Goal: Book appointment/travel/reservation

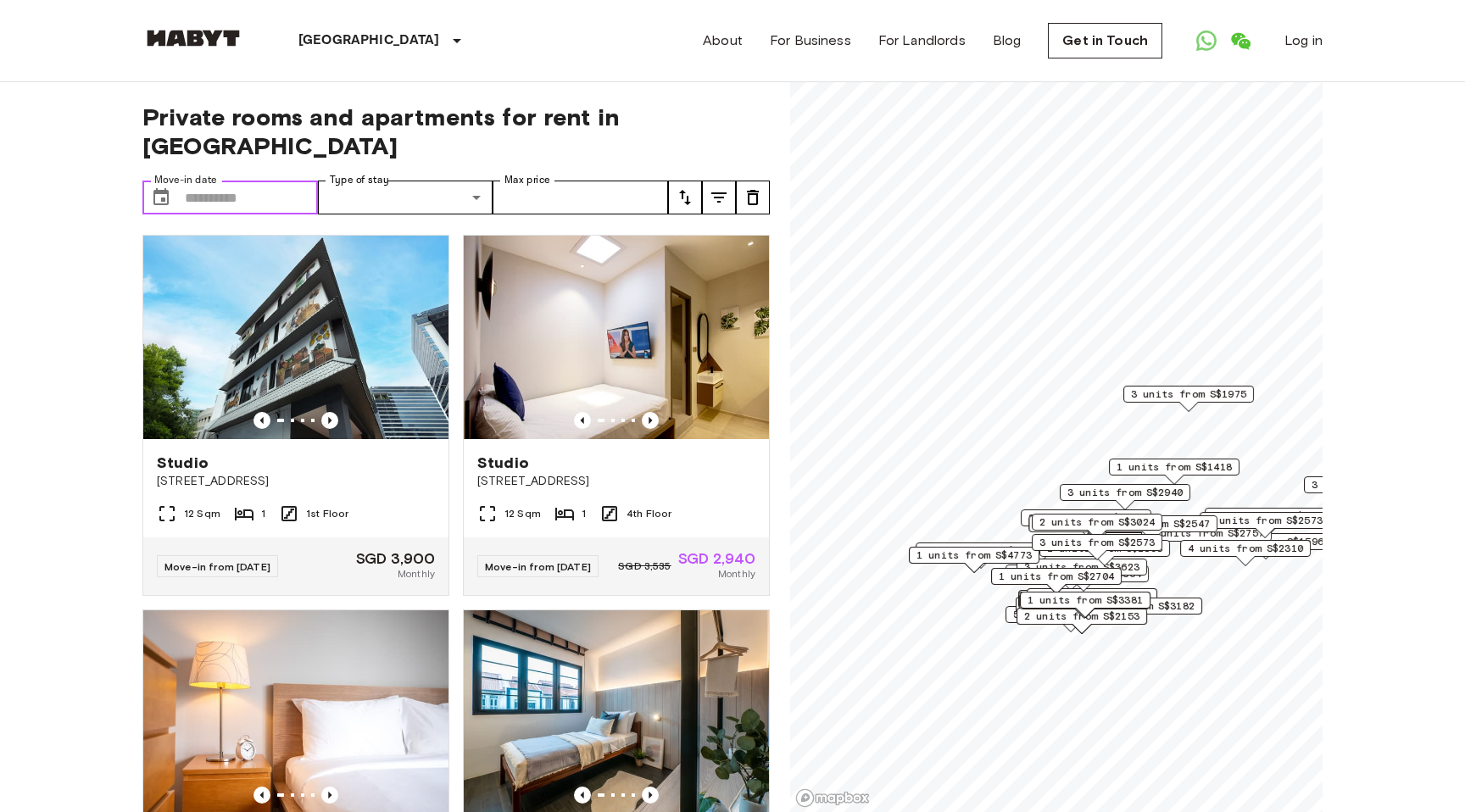
click at [276, 180] on input "Move-in date" at bounding box center [251, 197] width 133 height 34
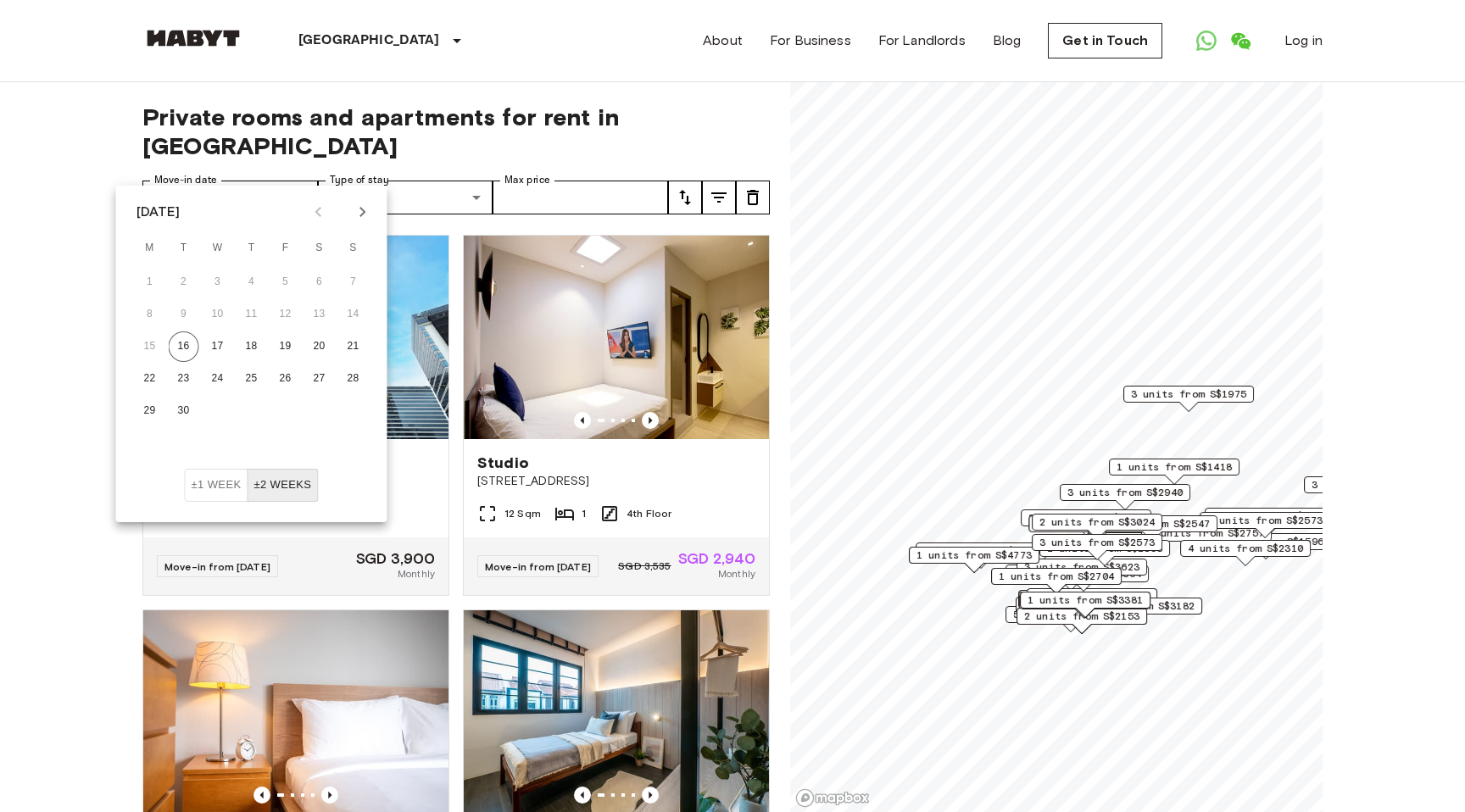
click at [358, 213] on icon "Next month" at bounding box center [362, 211] width 20 height 20
click at [264, 315] on button "9" at bounding box center [252, 315] width 31 height 31
type input "**********"
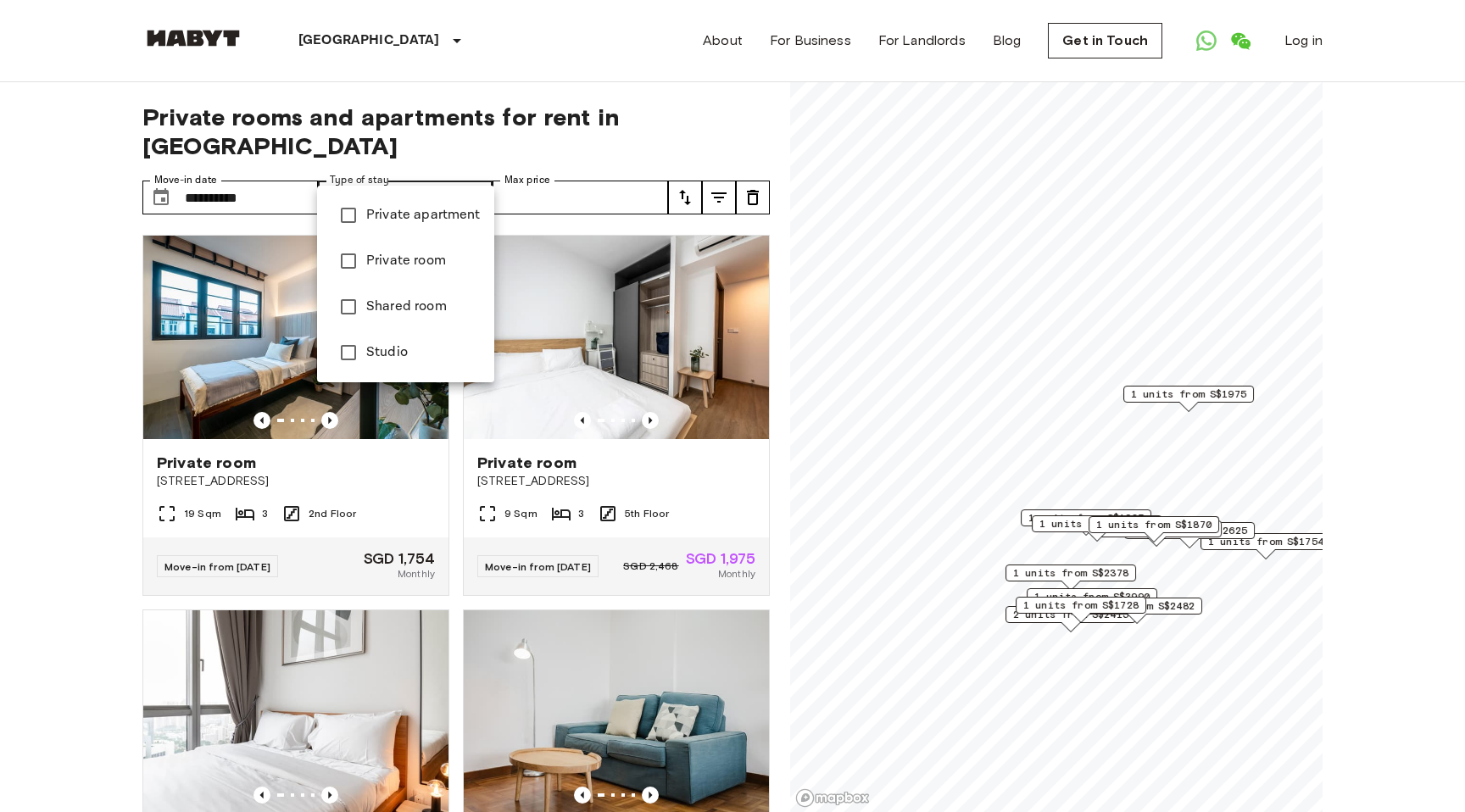
click at [476, 121] on div at bounding box center [732, 406] width 1465 height 812
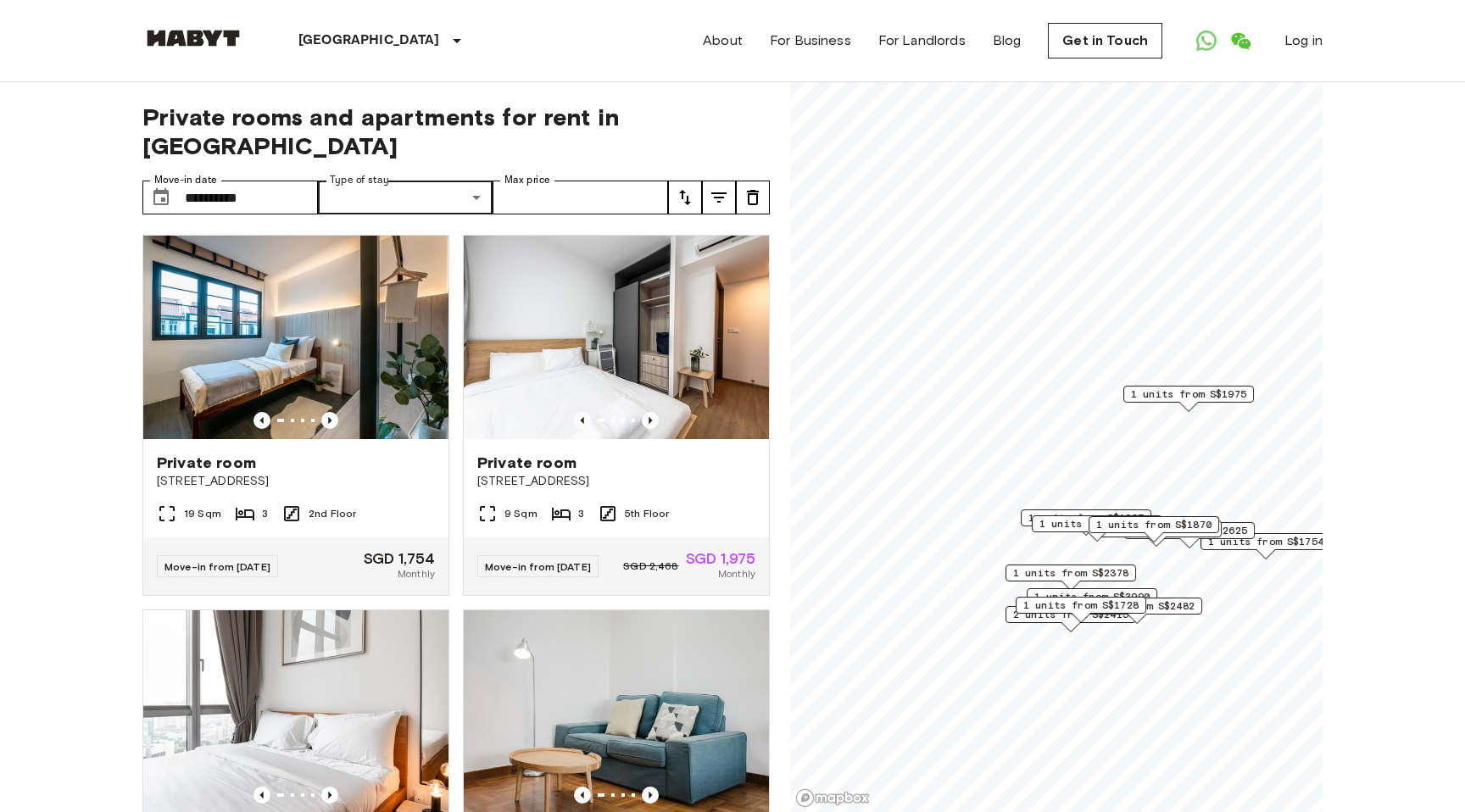
click at [673, 180] on button "tune" at bounding box center [684, 197] width 34 height 34
click at [614, 179] on div at bounding box center [732, 406] width 1465 height 812
click at [673, 180] on button "tune" at bounding box center [684, 197] width 34 height 34
click at [696, 237] on li "Lowest price" at bounding box center [753, 231] width 170 height 31
